Goal: Communication & Community: Answer question/provide support

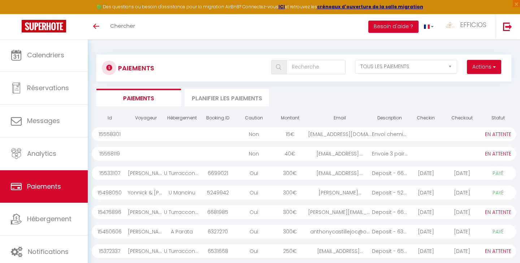
select select "2"
select select "0"
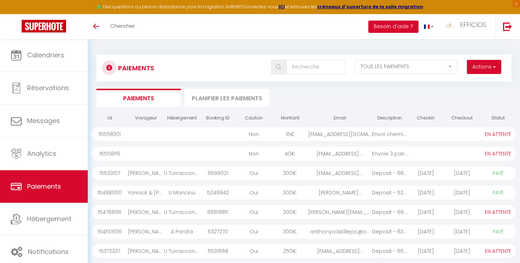
select select "0"
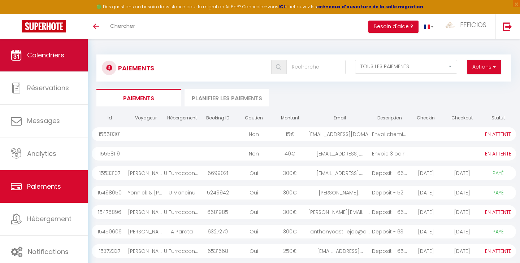
click at [32, 50] on link "Calendriers" at bounding box center [44, 55] width 88 height 32
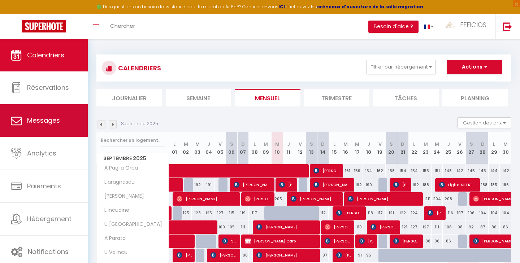
click at [54, 117] on span "Messages" at bounding box center [43, 120] width 33 height 9
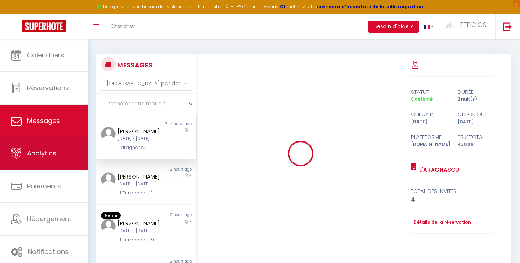
scroll to position [1035, 0]
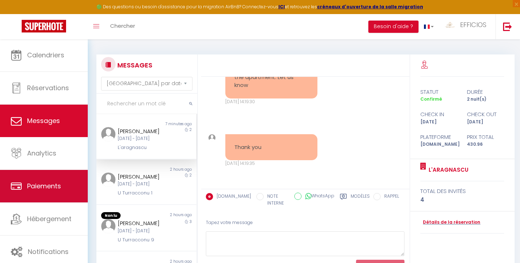
click at [47, 186] on span "Paiements" at bounding box center [44, 186] width 34 height 9
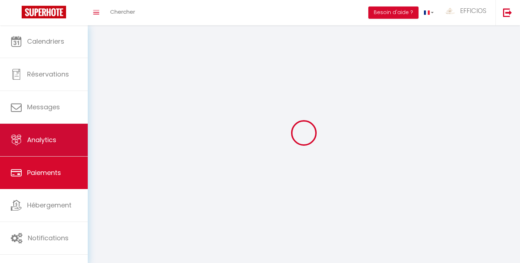
select select "2"
select select "0"
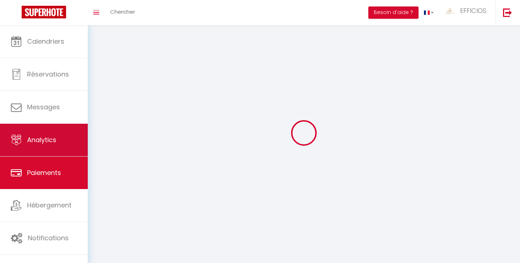
select select "0"
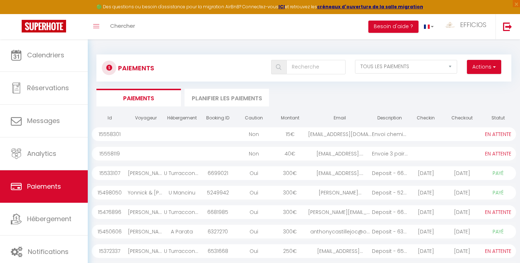
click at [450, 131] on div at bounding box center [462, 134] width 36 height 14
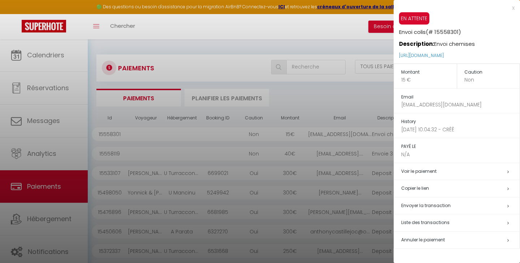
click at [356, 90] on div at bounding box center [260, 131] width 520 height 263
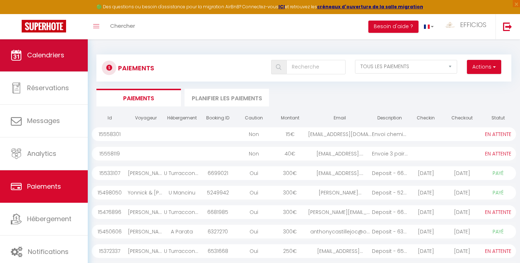
click at [18, 58] on icon at bounding box center [16, 55] width 11 height 11
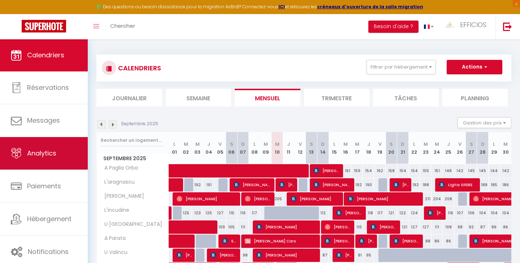
click at [49, 153] on span "Analytics" at bounding box center [41, 153] width 29 height 9
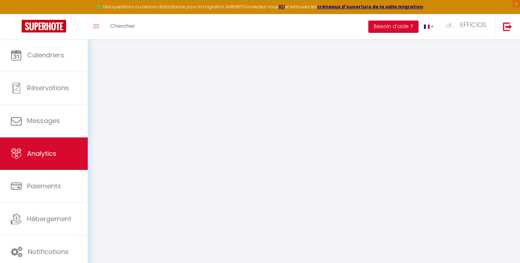
select select "2025"
select select "9"
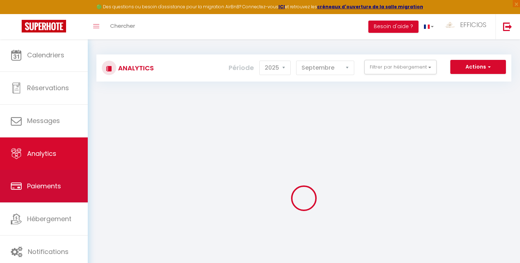
click at [56, 187] on span "Paiements" at bounding box center [44, 186] width 34 height 9
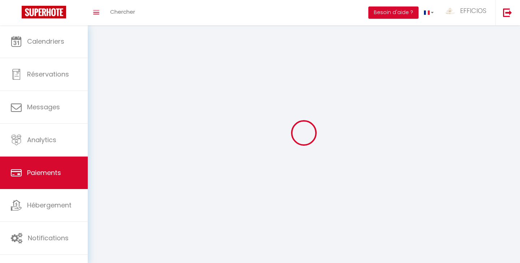
select select "2"
select select "0"
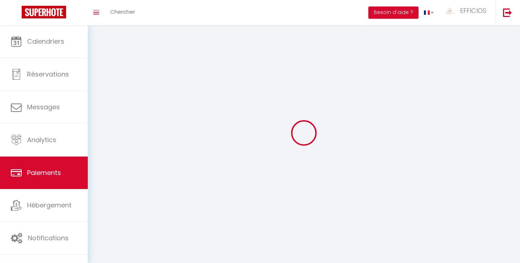
select select "0"
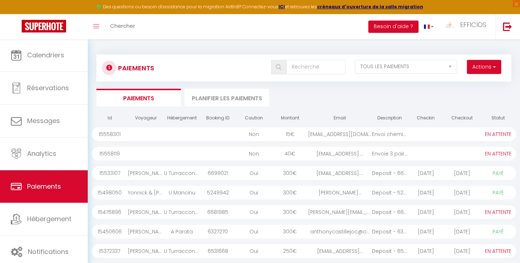
click at [376, 152] on div "Envoie 3 paires de c..." at bounding box center [390, 154] width 36 height 14
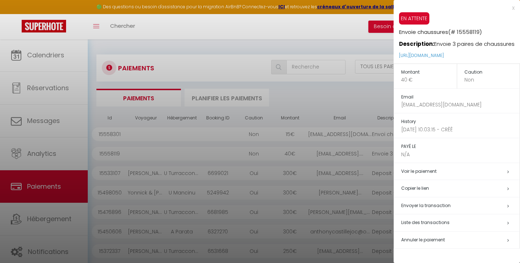
click at [281, 29] on div at bounding box center [260, 131] width 520 height 263
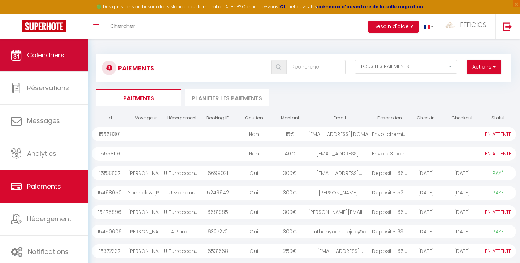
click at [38, 53] on span "Calendriers" at bounding box center [45, 55] width 37 height 9
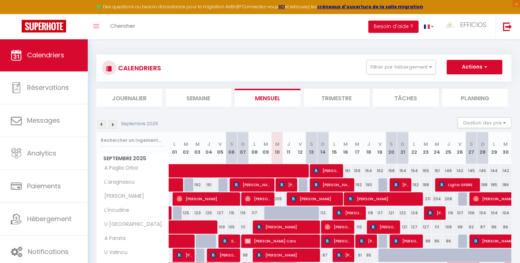
click at [276, 199] on div "205" at bounding box center [277, 198] width 12 height 13
type input "205"
select select "1"
type input "Mer 10 Septembre 2025"
type input "Jeu 11 Septembre 2025"
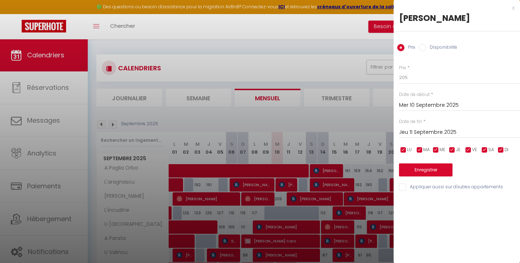
click at [422, 41] on div "Prix Disponibilité" at bounding box center [456, 43] width 126 height 24
click at [423, 48] on input "Disponibilité" at bounding box center [422, 47] width 7 height 7
radio input "true"
radio input "false"
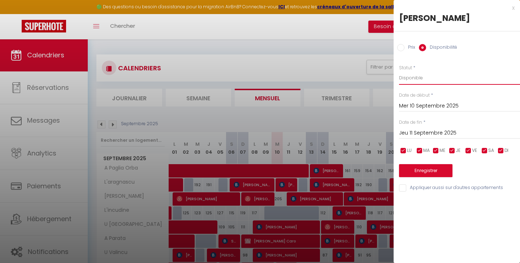
select select "0"
click at [423, 170] on button "Enregistrer" at bounding box center [425, 170] width 53 height 13
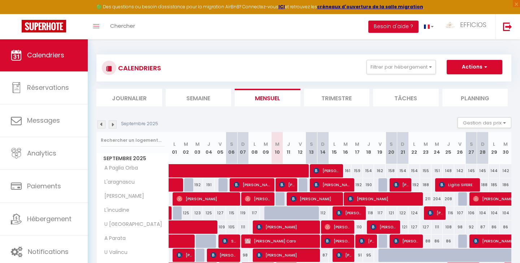
click at [259, 199] on span "[PERSON_NAME]" at bounding box center [258, 199] width 27 height 14
select select "OK"
select select "1"
select select "0"
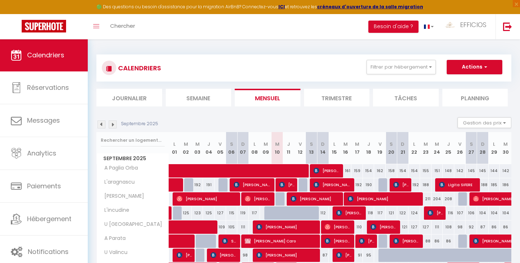
select select "1"
select select
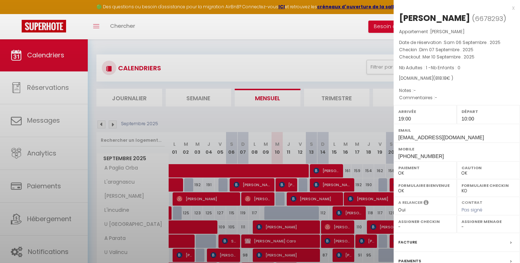
select select "30610"
select select "32717"
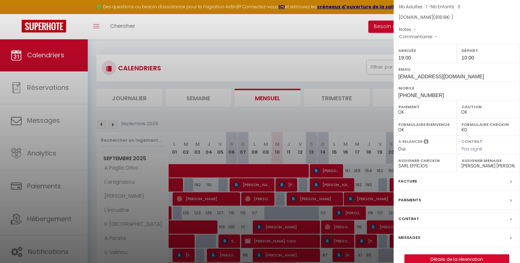
scroll to position [63, 0]
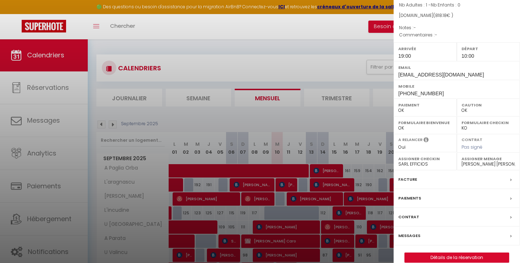
click at [410, 232] on label "Messages" at bounding box center [409, 236] width 22 height 8
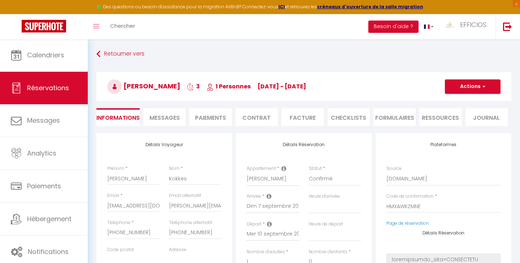
select select
checkbox input "false"
select select
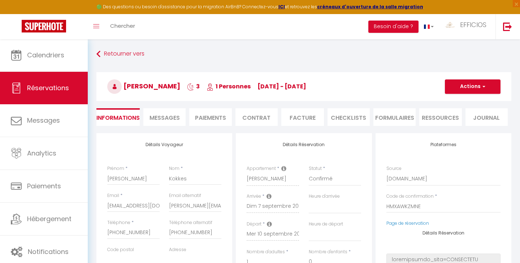
select select
checkbox input "false"
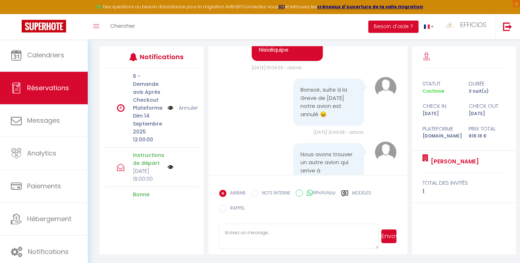
scroll to position [87, 0]
click at [272, 229] on textarea at bounding box center [298, 236] width 159 height 25
click at [347, 241] on textarea "Mme bonjour, je suis [PERSON_NAME] le gérant d'efficios. Notre personnel vient …" at bounding box center [298, 236] width 159 height 25
click at [362, 239] on textarea "Mme bonjour, je suis [PERSON_NAME] le gérant d'efficios. Notre personnel vient …" at bounding box center [298, 236] width 159 height 25
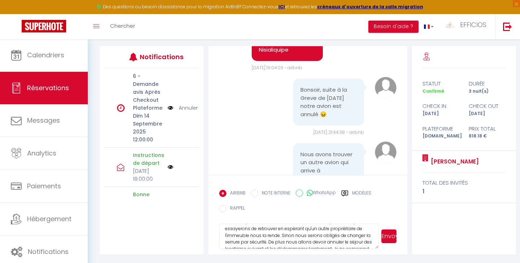
scroll to position [72, 0]
click at [368, 237] on textarea "Mme bonjour, je suis [PERSON_NAME] le gérant d'efficios. Notre personnel vient …" at bounding box center [298, 236] width 159 height 25
click at [293, 246] on textarea "Mme bonjour, je suis [PERSON_NAME] le gérant d'efficios. Notre personnel vient …" at bounding box center [298, 236] width 159 height 25
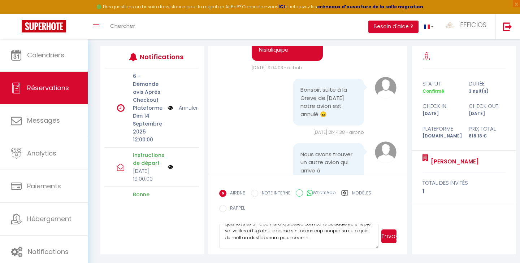
scroll to position [117, 0]
drag, startPoint x: 258, startPoint y: 248, endPoint x: 240, endPoint y: 191, distance: 59.5
click at [240, 191] on form "AIRBNB NOTE INTERNE WhatsApp Modèles 10 « ‹ » › [DATE] [PHONE_NUMBER] Dim Lun M…" at bounding box center [307, 214] width 199 height 79
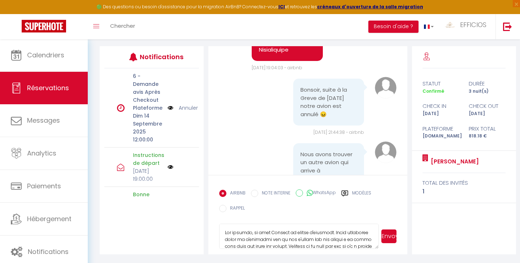
scroll to position [0, 0]
click at [235, 234] on textarea at bounding box center [298, 236] width 159 height 25
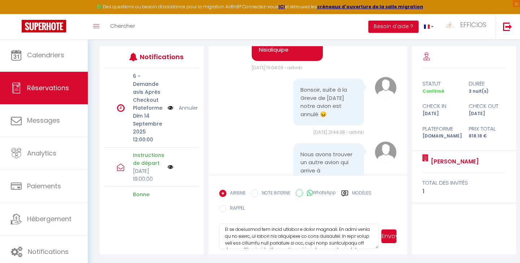
scroll to position [145, 0]
click at [252, 236] on textarea at bounding box center [298, 236] width 159 height 25
click at [250, 238] on textarea at bounding box center [298, 236] width 159 height 25
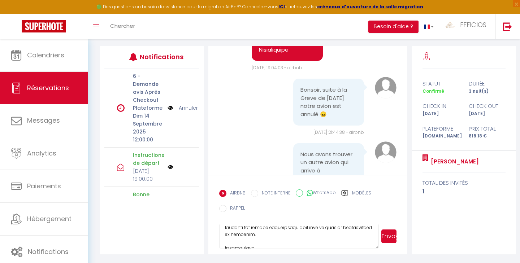
scroll to position [175, 0]
type textarea "Loremi, Do si ametcon ad elit seddoeius tempo i ut laboreet doloremagn al enima…"
click at [393, 237] on button "Envoyer" at bounding box center [388, 237] width 15 height 14
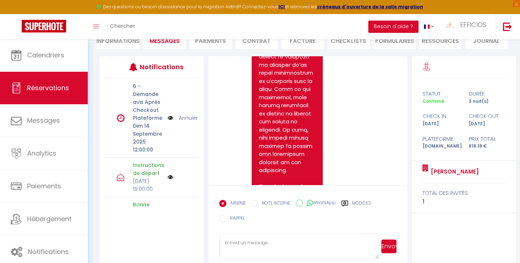
scroll to position [3282, 0]
